Goal: Task Accomplishment & Management: Manage account settings

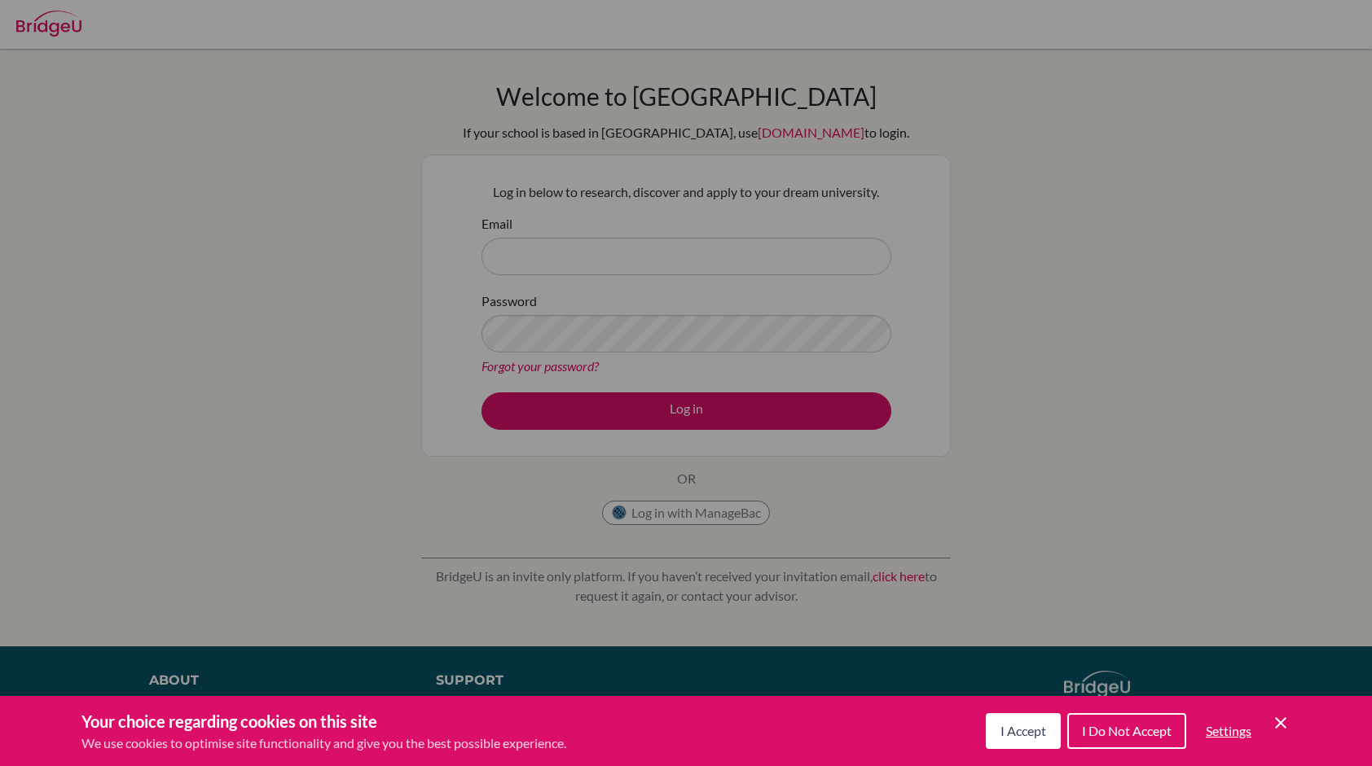
click at [1006, 733] on span "I Accept" at bounding box center [1023, 730] width 46 height 15
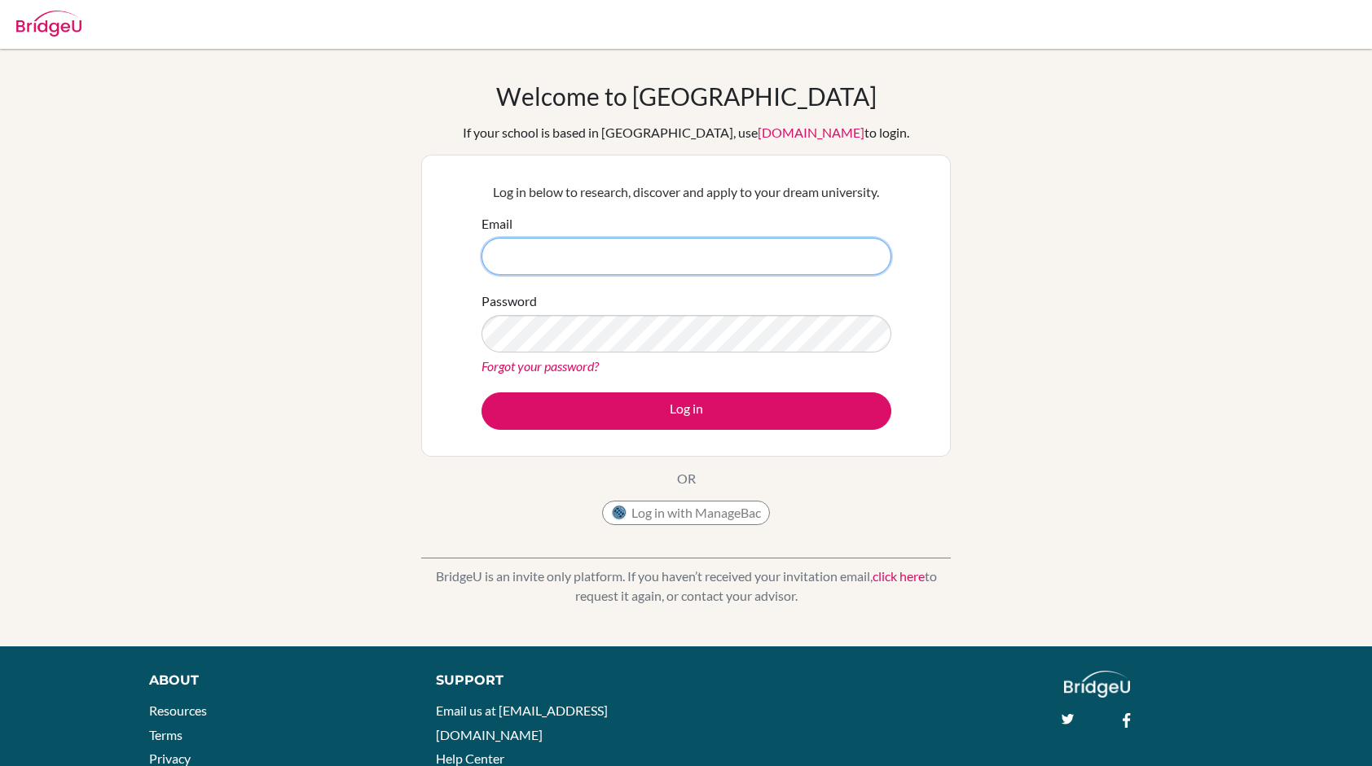
click at [542, 257] on input "Email" at bounding box center [686, 256] width 410 height 37
type input "o"
type input "S"
type input "[EMAIL_ADDRESS][DOMAIN_NAME]"
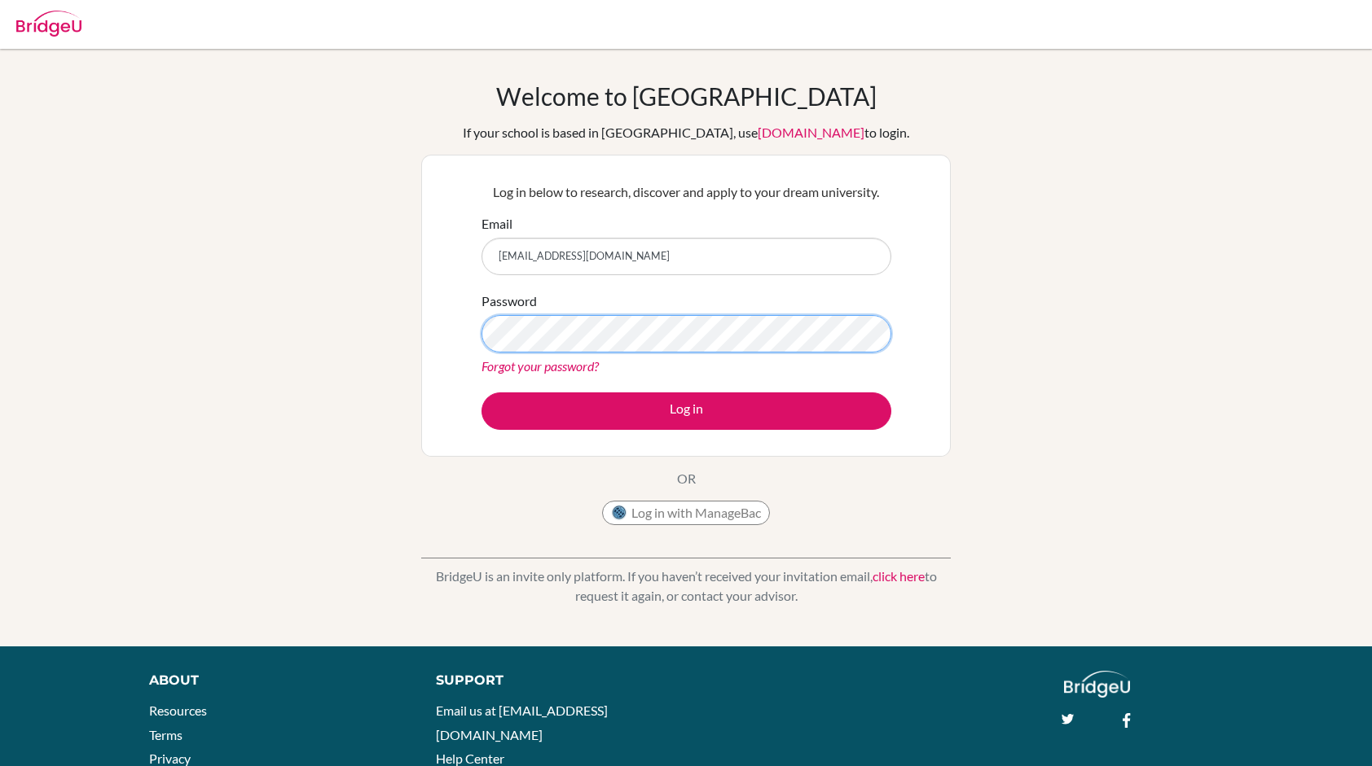
click at [481, 393] on button "Log in" at bounding box center [686, 411] width 410 height 37
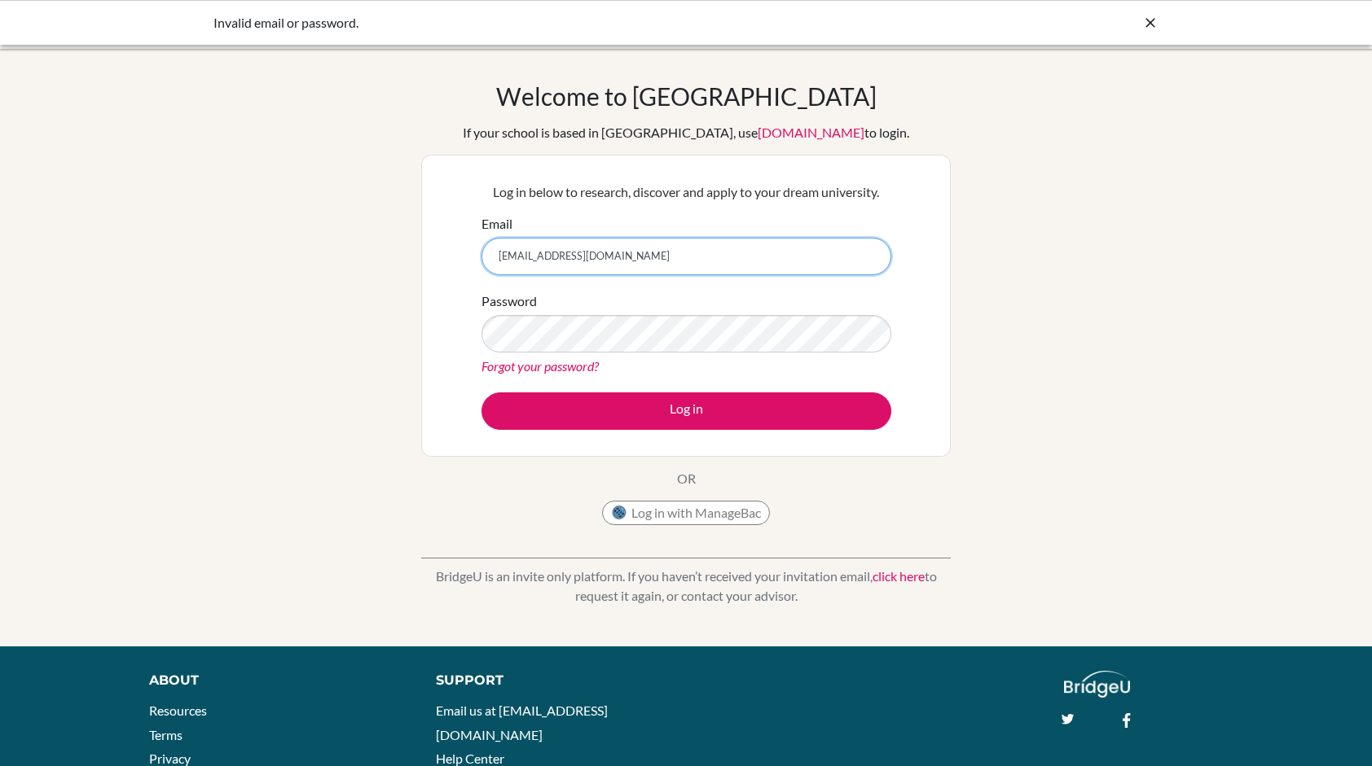
drag, startPoint x: 629, startPoint y: 252, endPoint x: 315, endPoint y: 285, distance: 315.3
click at [315, 285] on div "Welcome to BridgeU If your school is based in China, use app.bridge-u.com.cn to…" at bounding box center [686, 347] width 1372 height 533
paste input "my."
type input "siyu_chen@my.ofs.edu.sg"
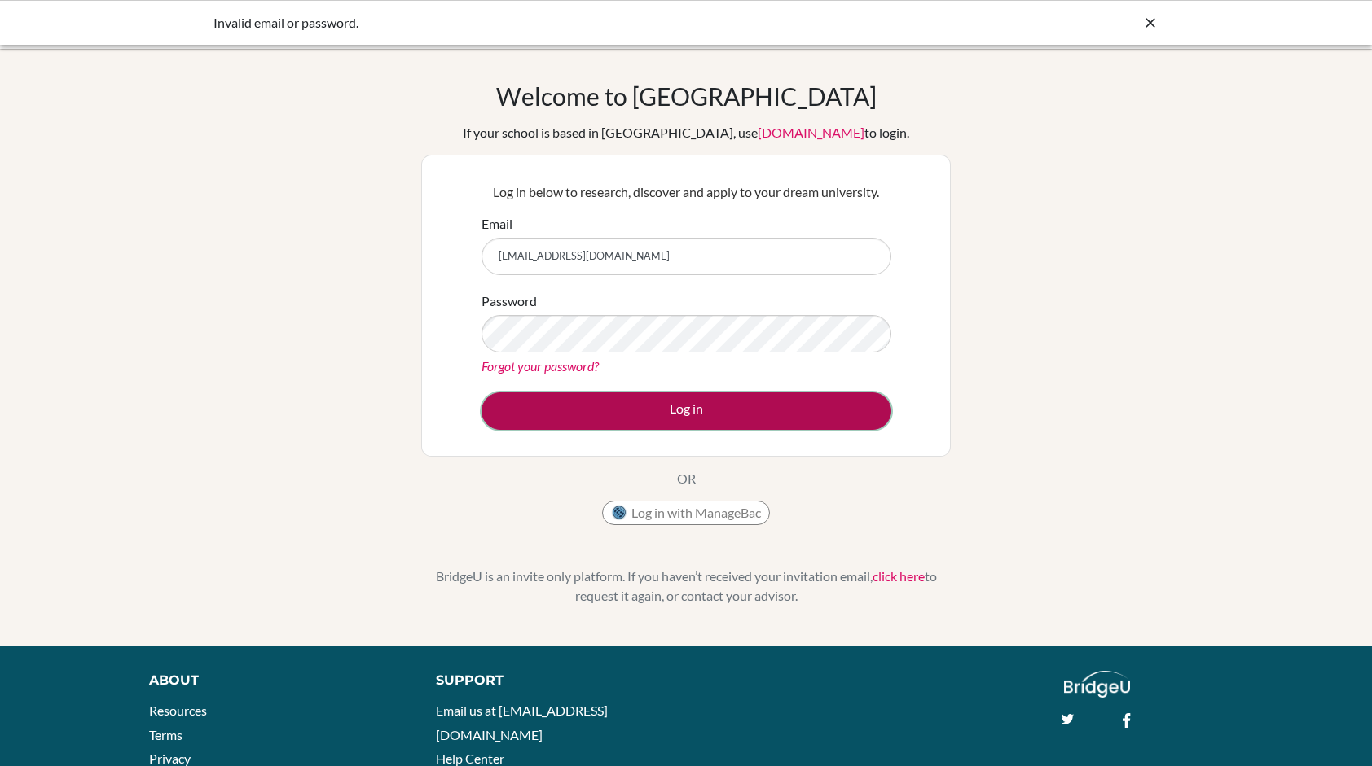
click at [573, 396] on button "Log in" at bounding box center [686, 411] width 410 height 37
click at [639, 408] on button "Log in" at bounding box center [686, 411] width 410 height 37
